Goal: Check status: Check status

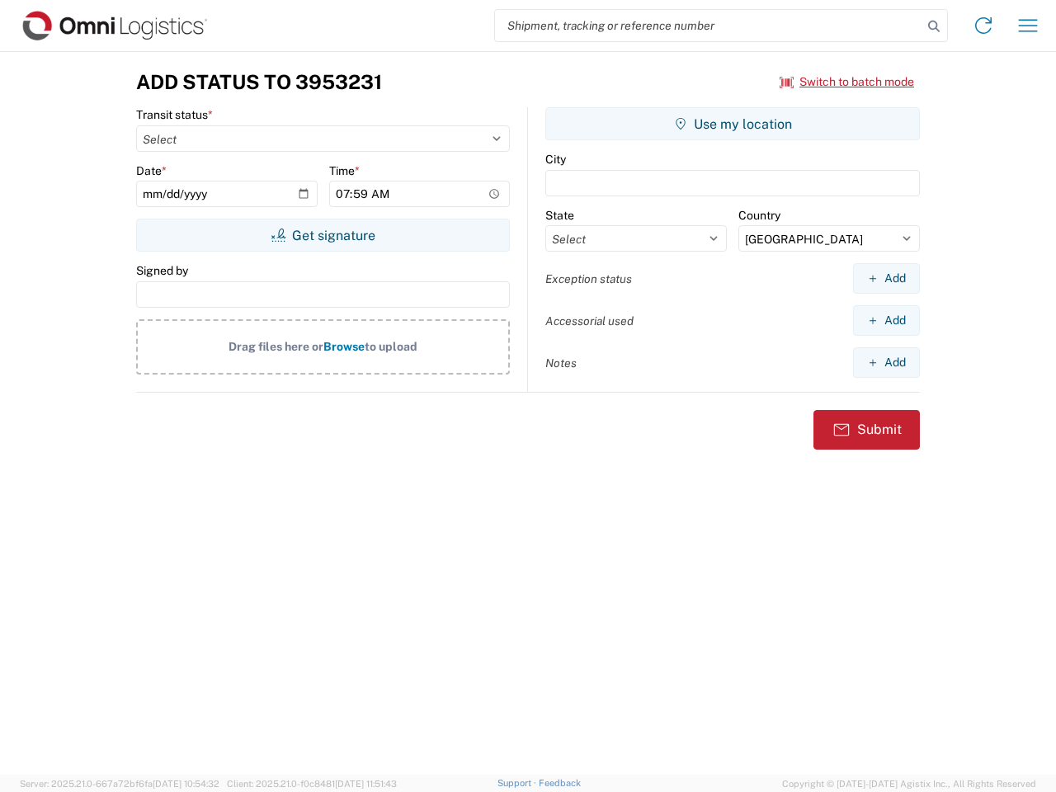
select select "US"
click at [709, 26] on input "search" at bounding box center [708, 25] width 427 height 31
click at [934, 26] on icon at bounding box center [934, 26] width 23 height 23
click at [984, 26] on icon at bounding box center [984, 25] width 26 height 26
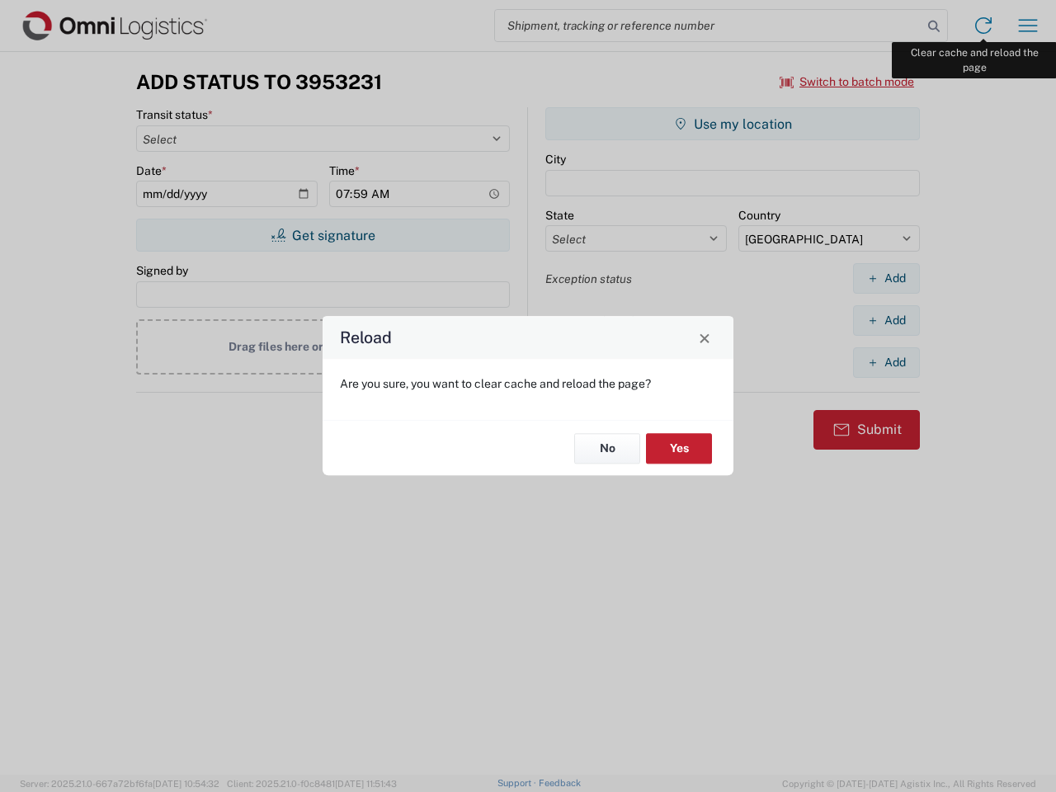
click at [1028, 26] on div "Reload Are you sure, you want to clear cache and reload the page? No Yes" at bounding box center [528, 396] width 1056 height 792
click at [848, 82] on div "Reload Are you sure, you want to clear cache and reload the page? No Yes" at bounding box center [528, 396] width 1056 height 792
click at [323, 235] on div "Reload Are you sure, you want to clear cache and reload the page? No Yes" at bounding box center [528, 396] width 1056 height 792
click at [733, 124] on div "Reload Are you sure, you want to clear cache and reload the page? No Yes" at bounding box center [528, 396] width 1056 height 792
click at [886, 278] on div "Reload Are you sure, you want to clear cache and reload the page? No Yes" at bounding box center [528, 396] width 1056 height 792
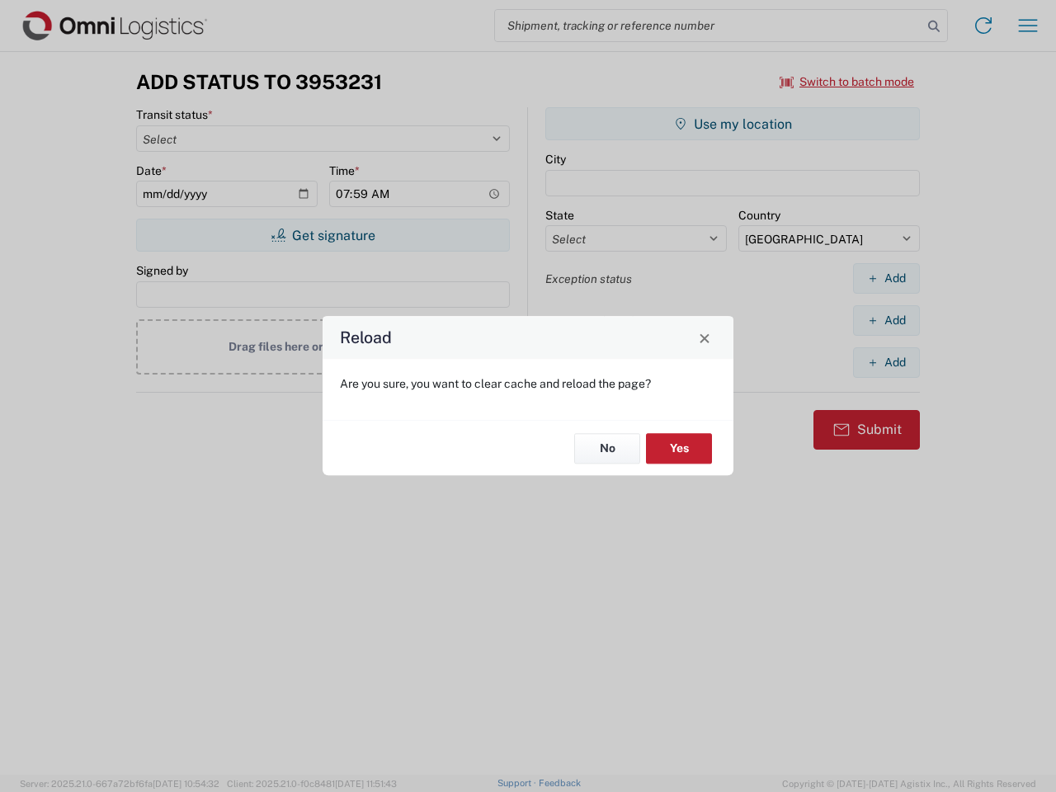
click at [886, 320] on div "Reload Are you sure, you want to clear cache and reload the page? No Yes" at bounding box center [528, 396] width 1056 height 792
click at [886, 362] on div "Reload Are you sure, you want to clear cache and reload the page? No Yes" at bounding box center [528, 396] width 1056 height 792
